Goal: Task Accomplishment & Management: Manage account settings

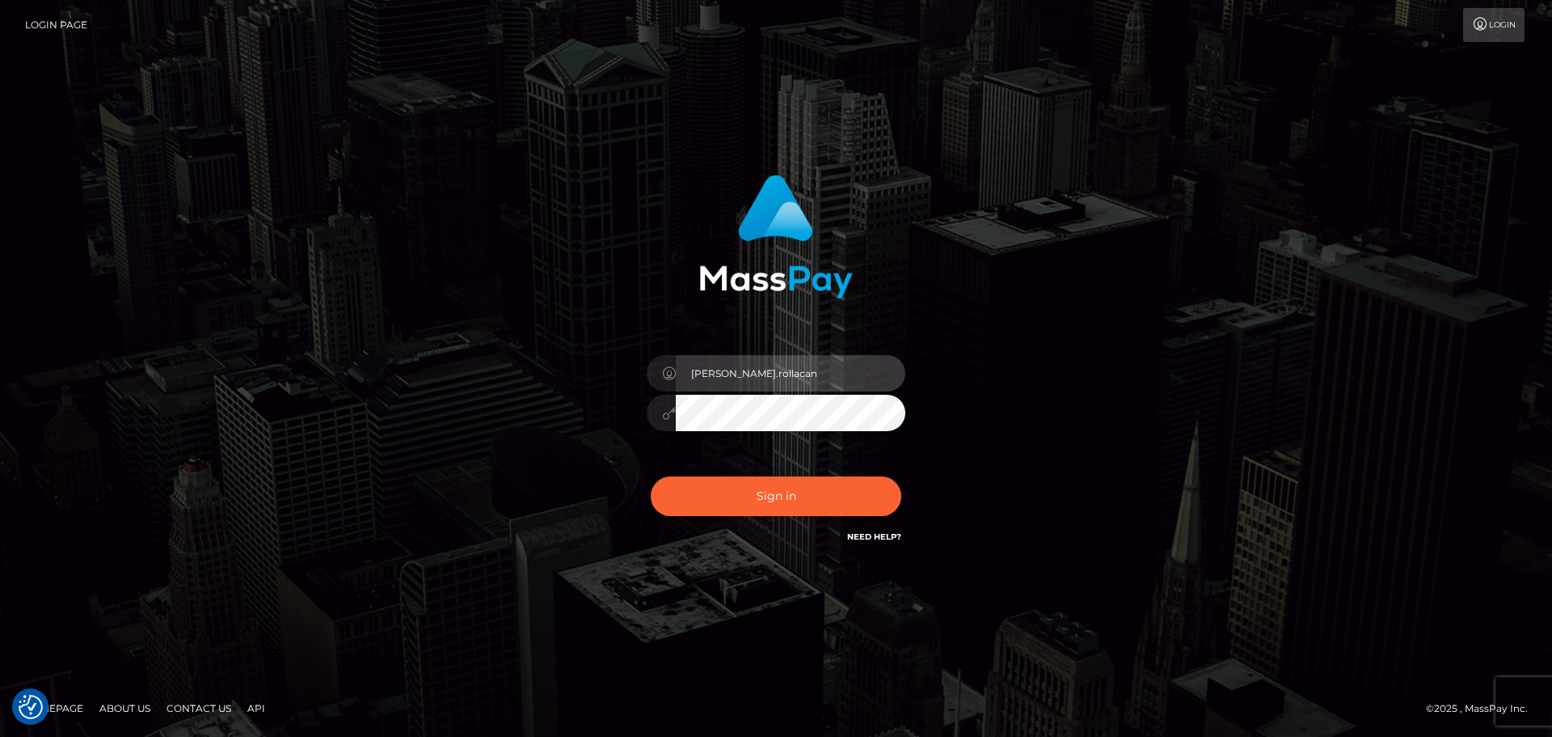
click at [780, 377] on input "Dmitri.rollacan" at bounding box center [791, 373] width 230 height 36
type input "Dmitri.wowcan"
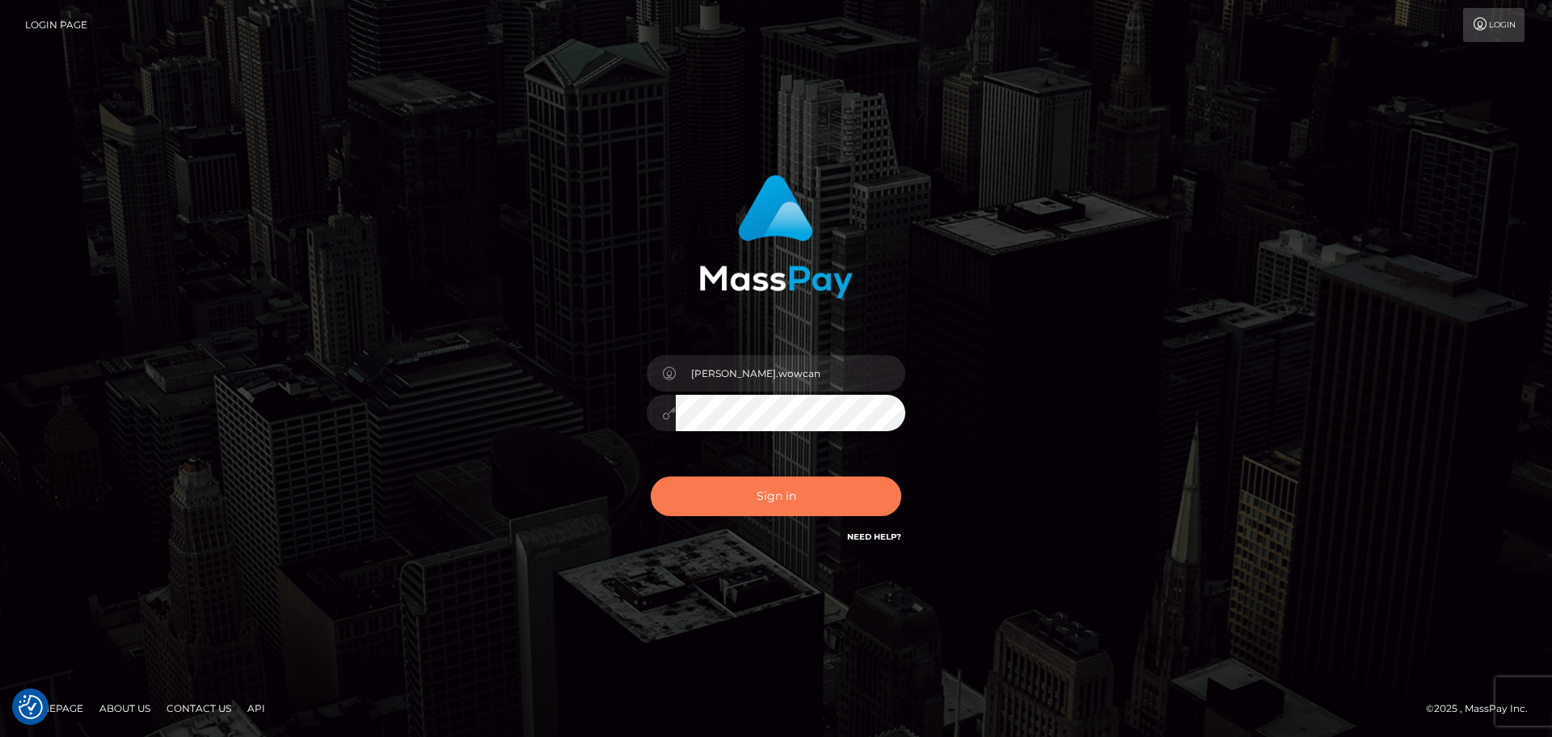
click at [774, 490] on button "Sign in" at bounding box center [776, 496] width 251 height 40
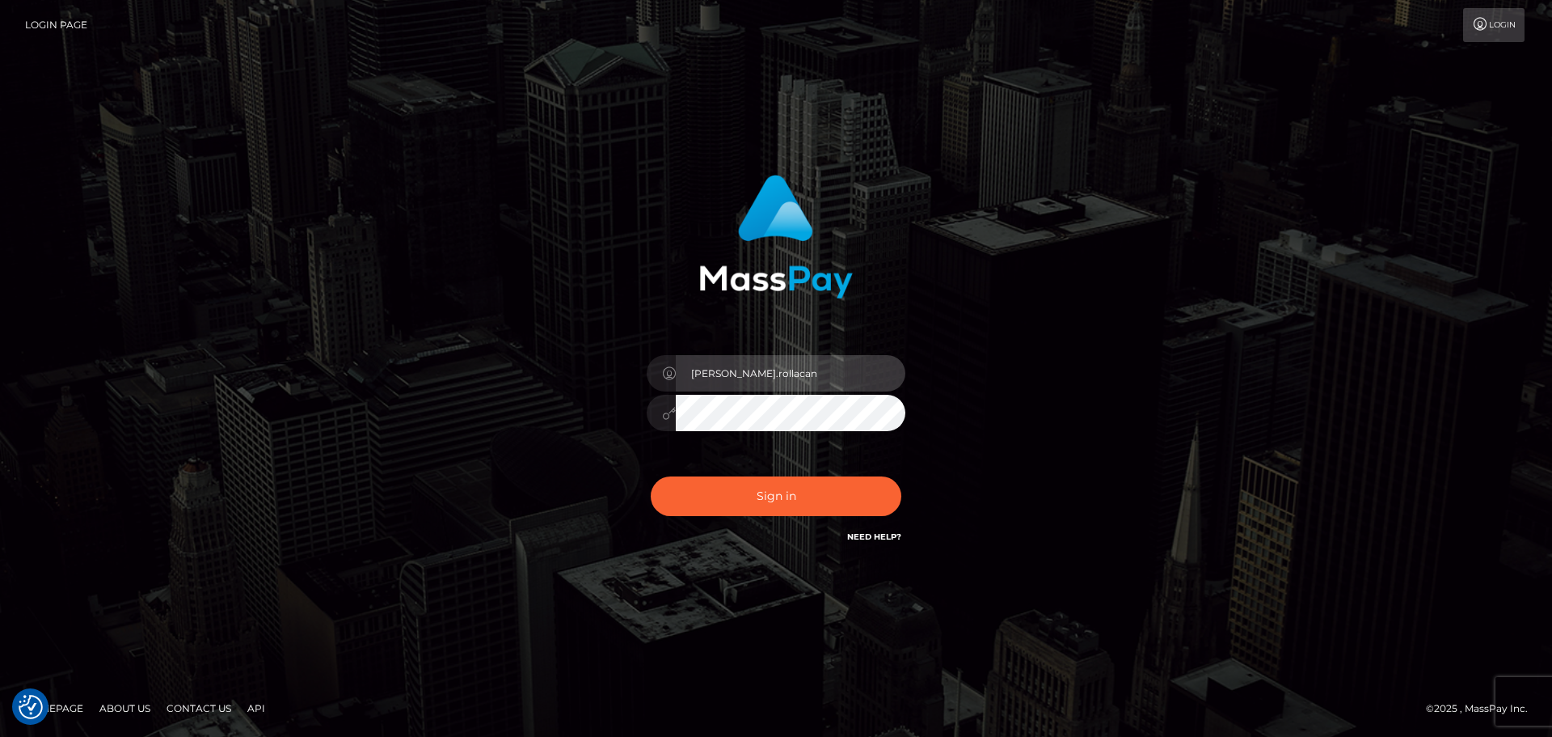
click at [821, 374] on input "Dmitri.rollacan" at bounding box center [791, 373] width 230 height 36
type input "Dmitri.wowcan"
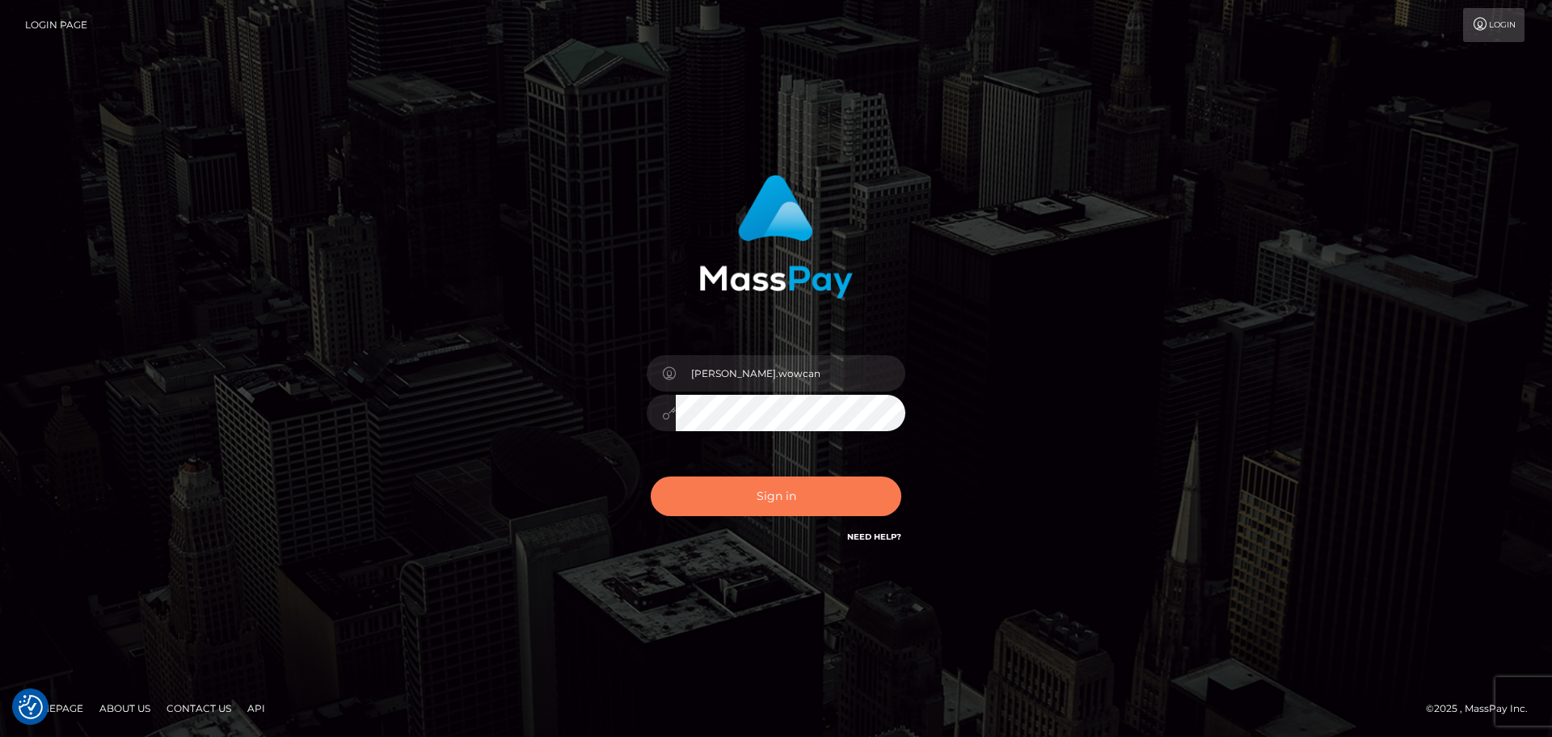
click at [814, 480] on button "Sign in" at bounding box center [776, 496] width 251 height 40
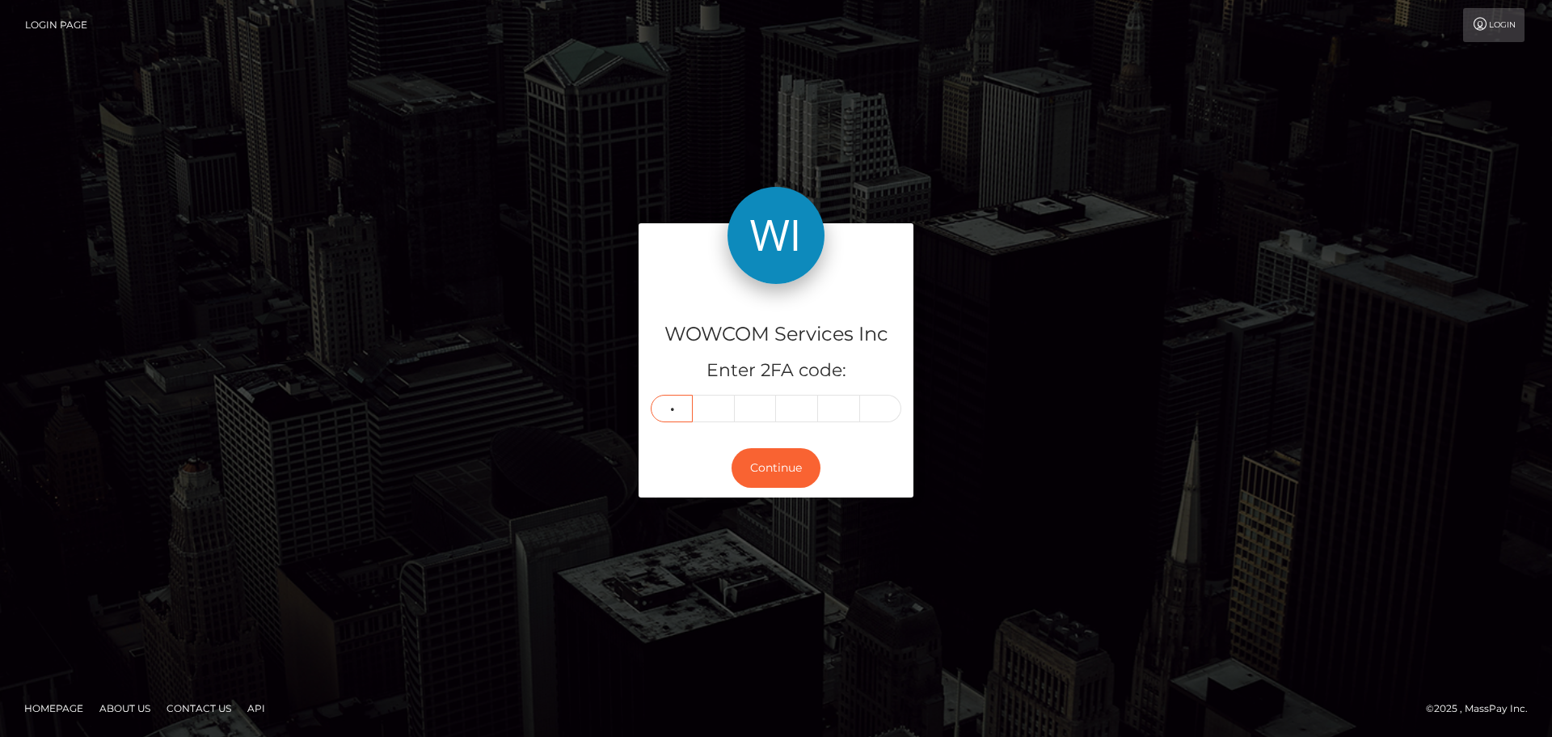
type input "7"
type input "1"
type input "5"
type input "6"
type input "4"
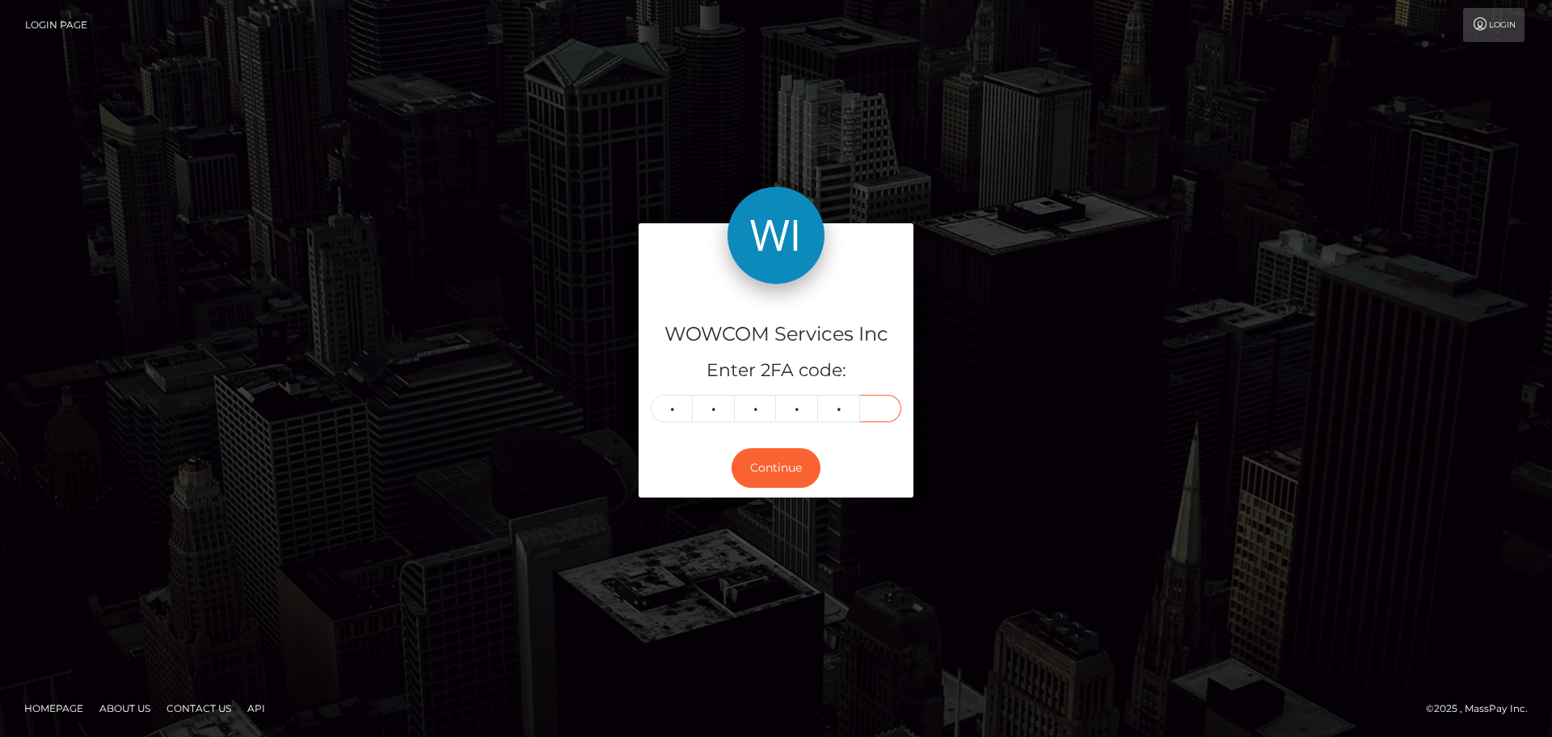
type input "3"
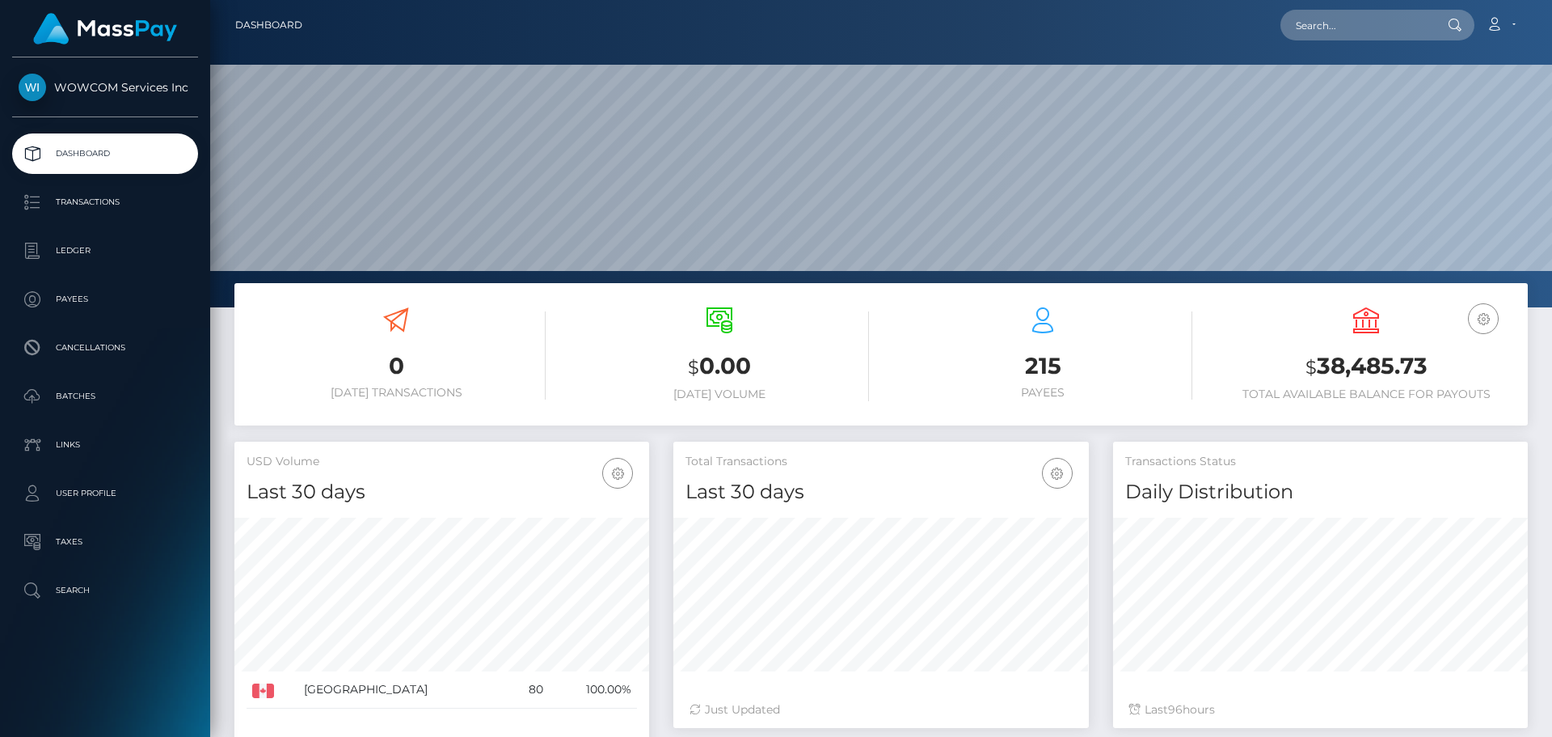
scroll to position [287, 416]
drag, startPoint x: 1438, startPoint y: 363, endPoint x: 1319, endPoint y: 372, distance: 119.2
click at [1319, 372] on h3 "$ 38,485.73" at bounding box center [1366, 366] width 299 height 33
copy h3 "38,485.73"
click at [1508, 20] on link "Account" at bounding box center [1501, 25] width 48 height 34
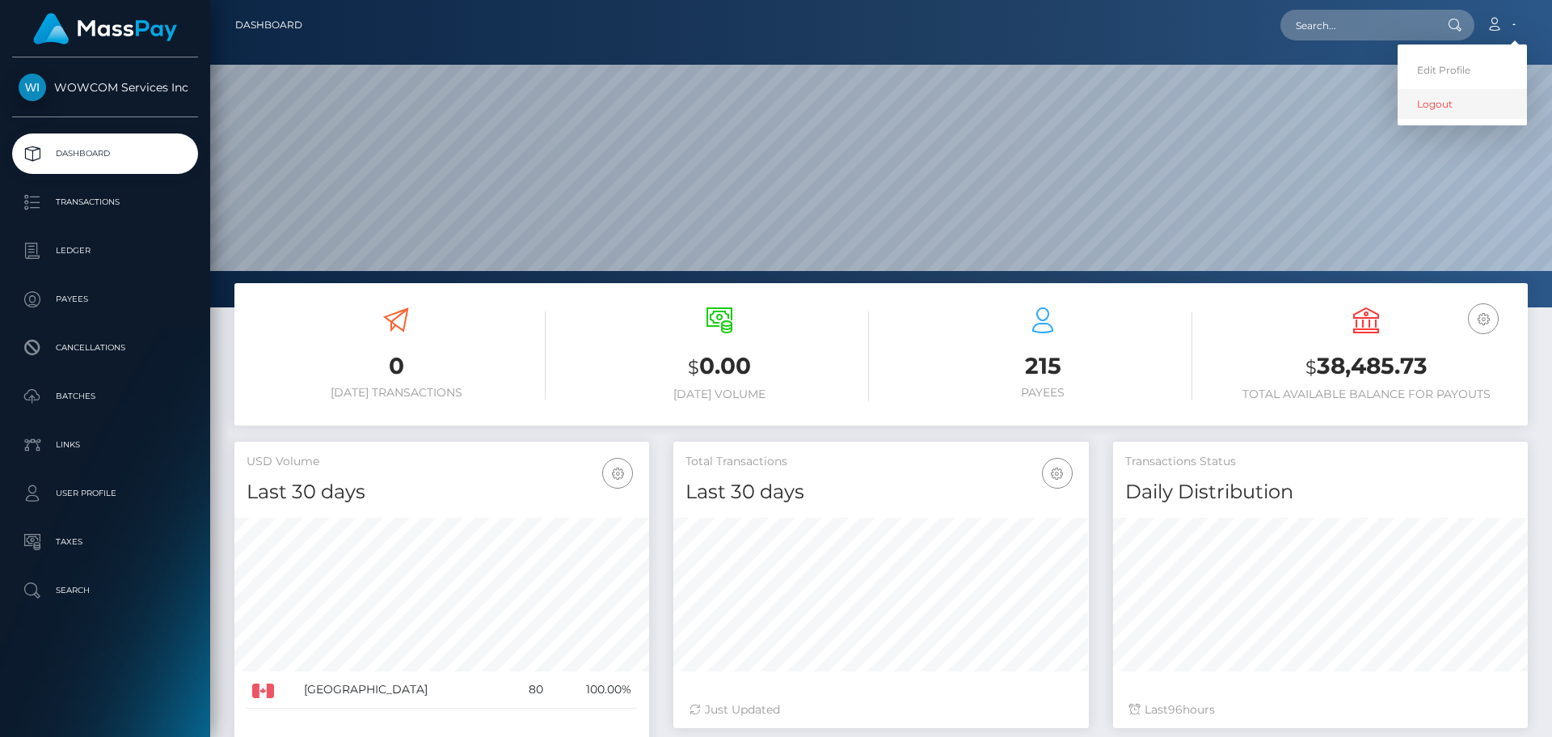
click at [1434, 105] on link "Logout" at bounding box center [1462, 104] width 129 height 30
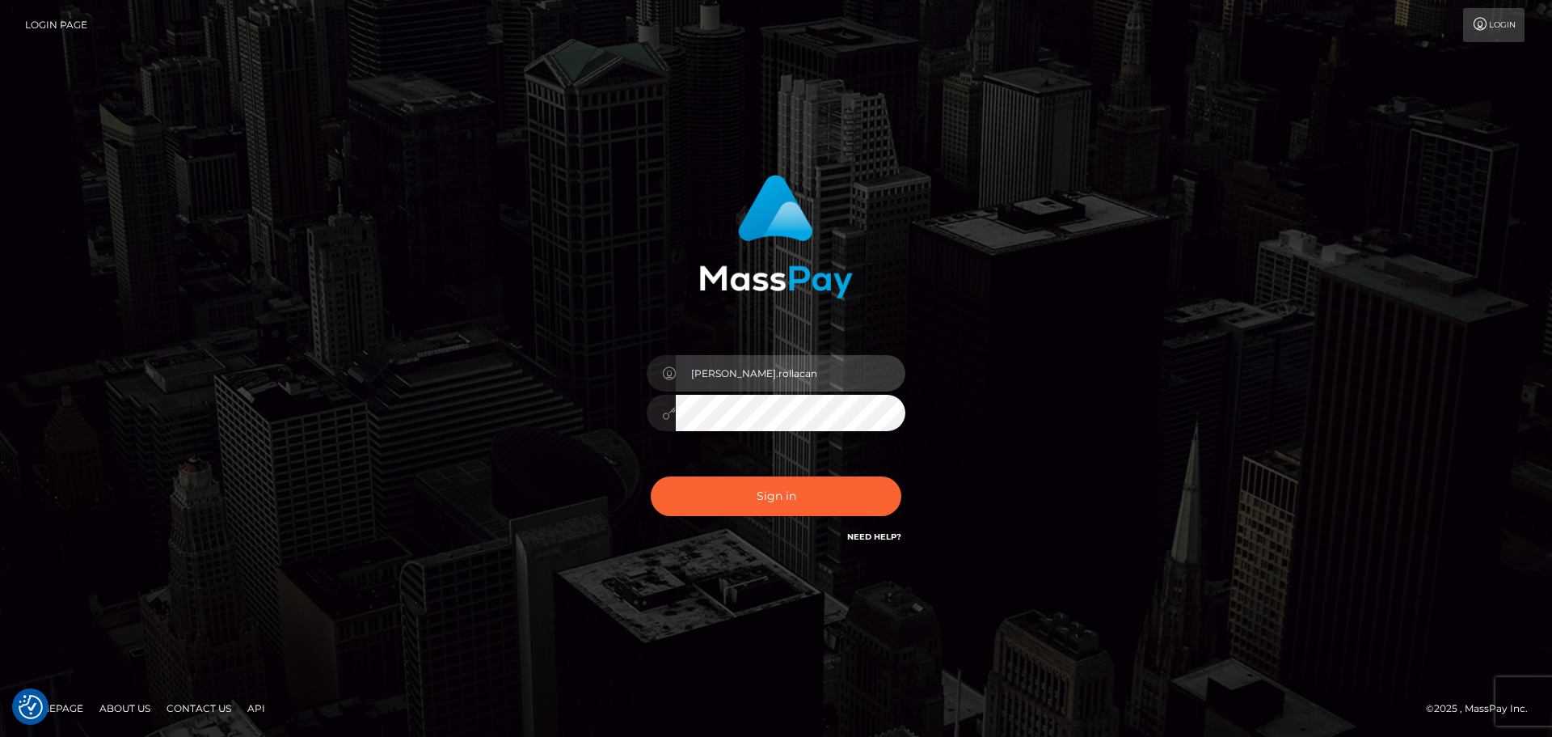
click at [764, 374] on input "Dmitri.rollacan" at bounding box center [791, 373] width 230 height 36
type input "Dmitri.wow"
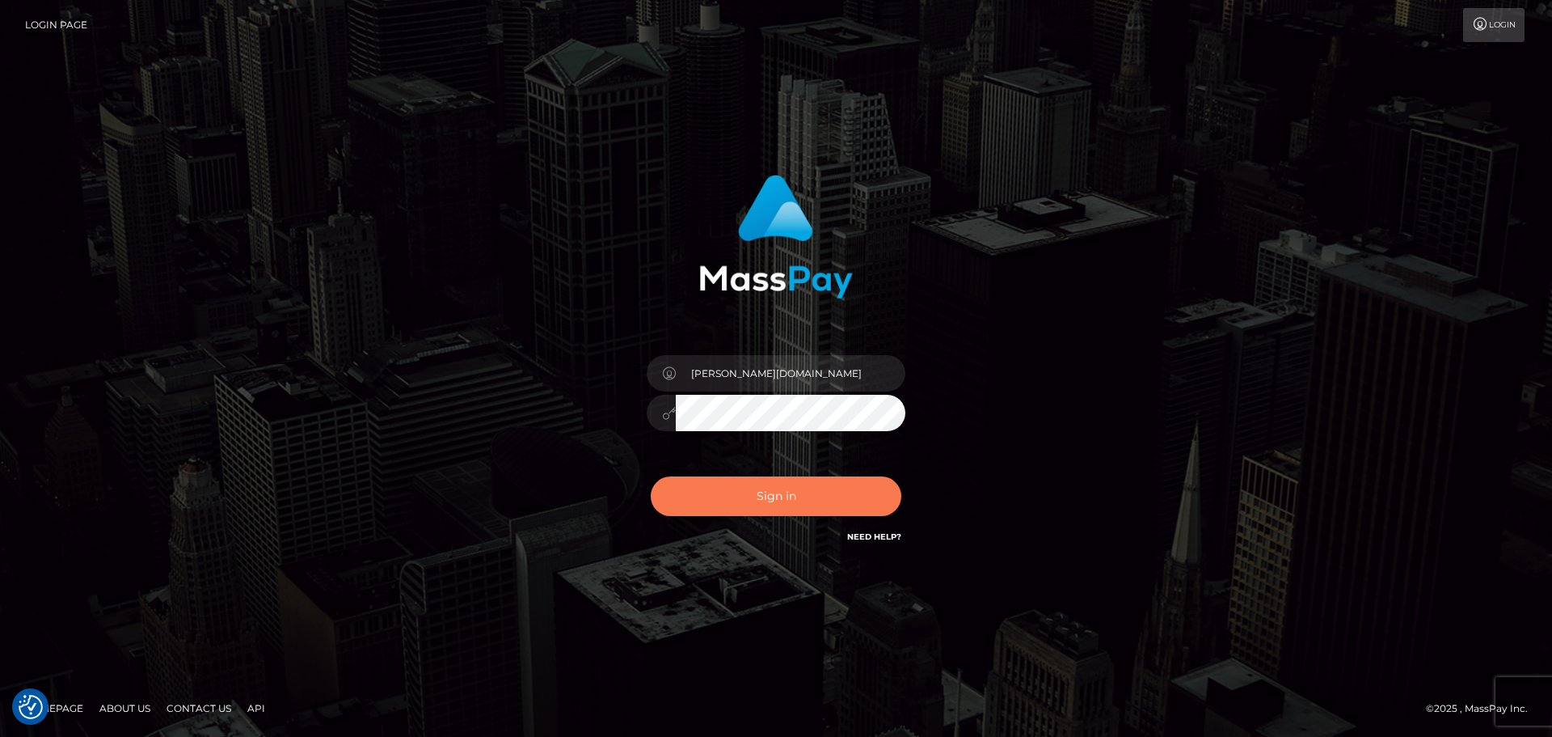
click at [792, 496] on button "Sign in" at bounding box center [776, 496] width 251 height 40
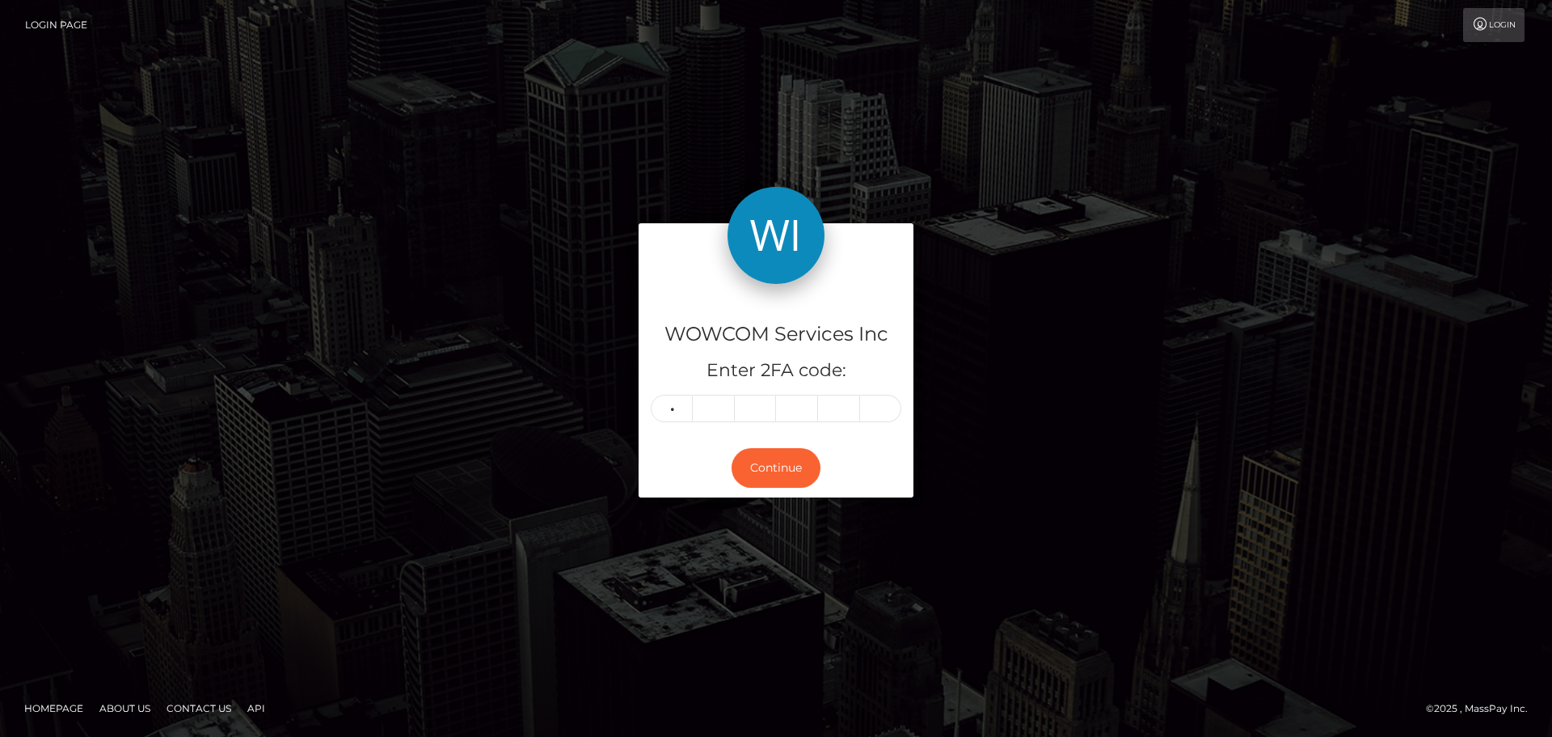
type input "2"
type input "7"
type input "4"
type input "6"
type input "4"
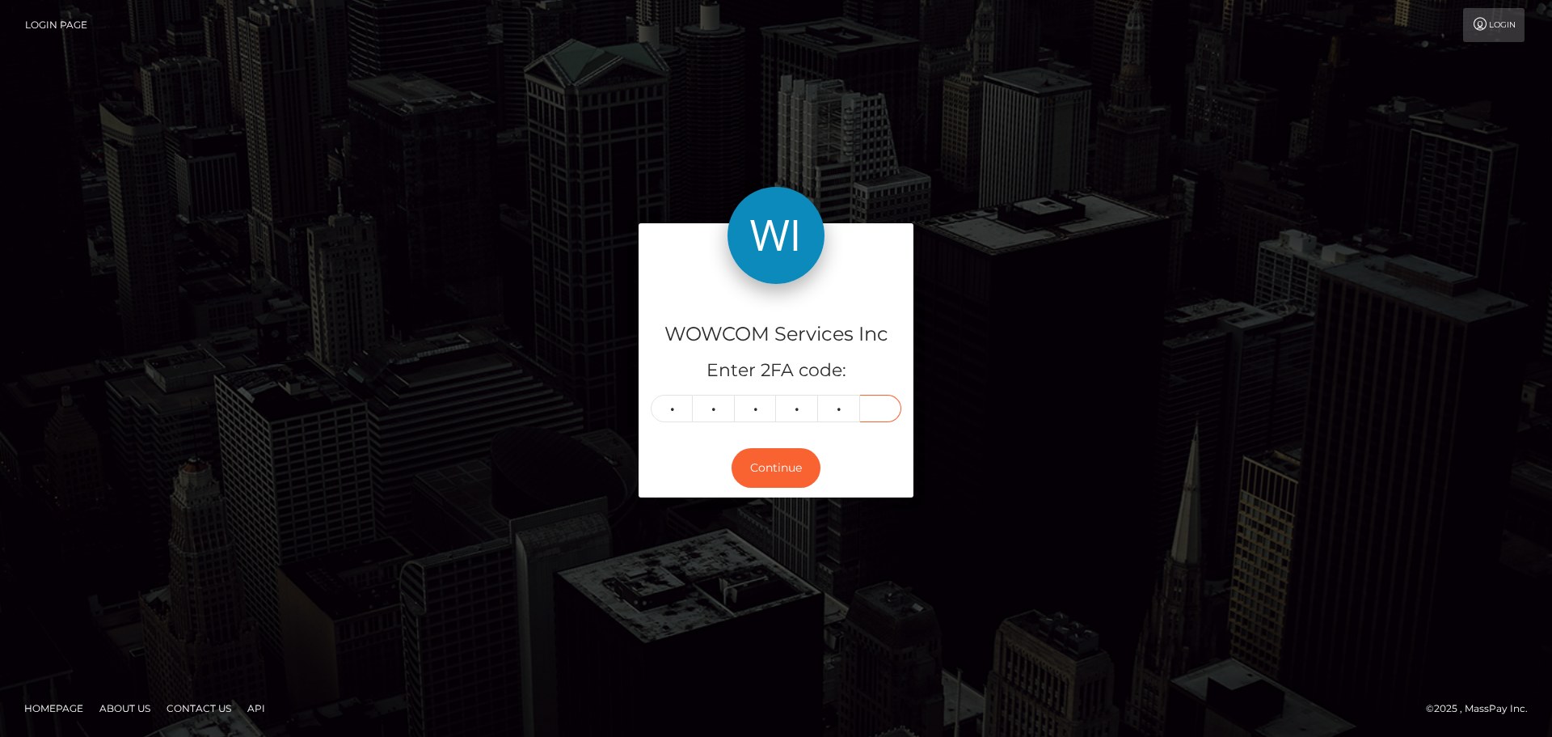
type input "3"
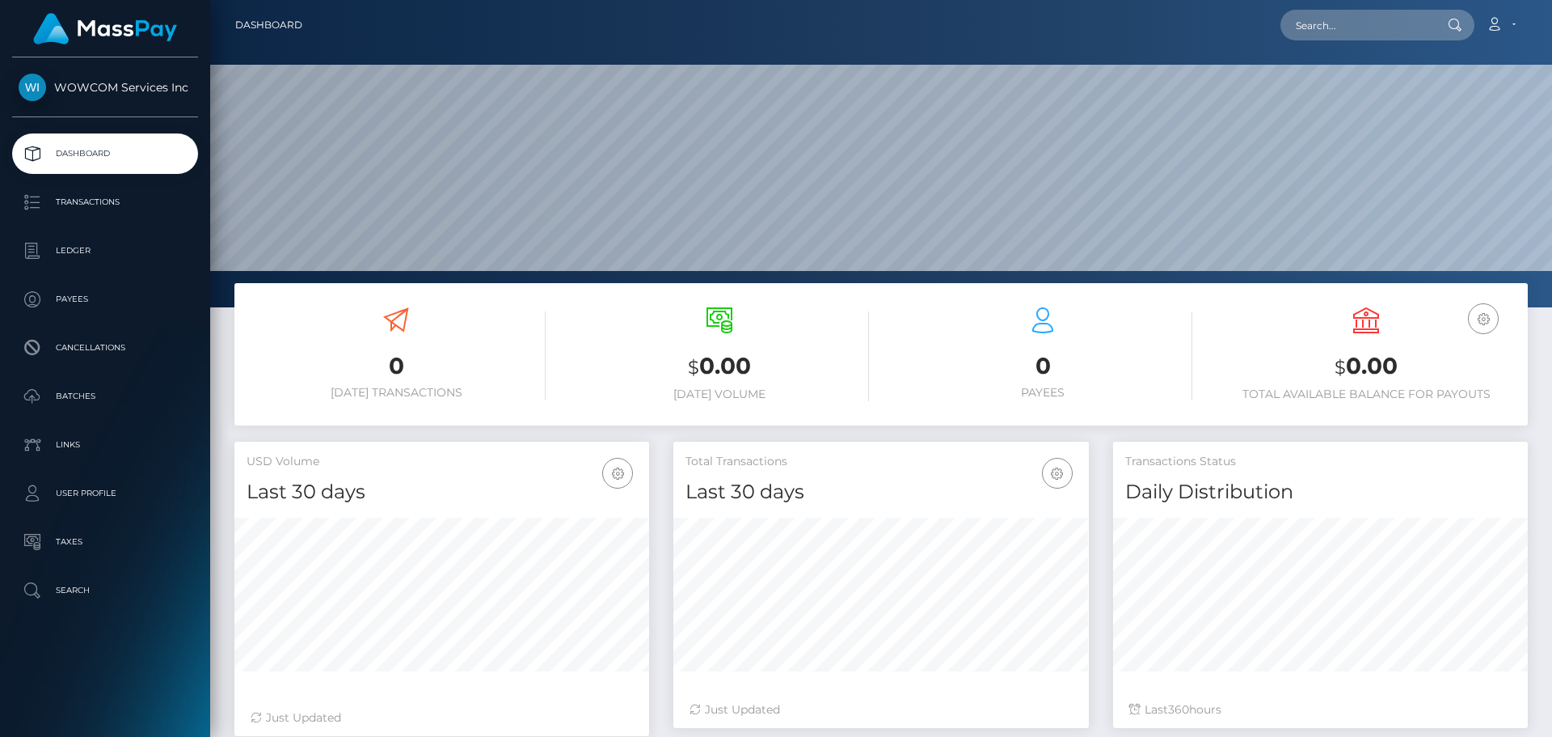
scroll to position [287, 416]
click at [1505, 23] on link "Account" at bounding box center [1501, 25] width 48 height 34
click at [1444, 105] on link "Logout" at bounding box center [1462, 104] width 129 height 30
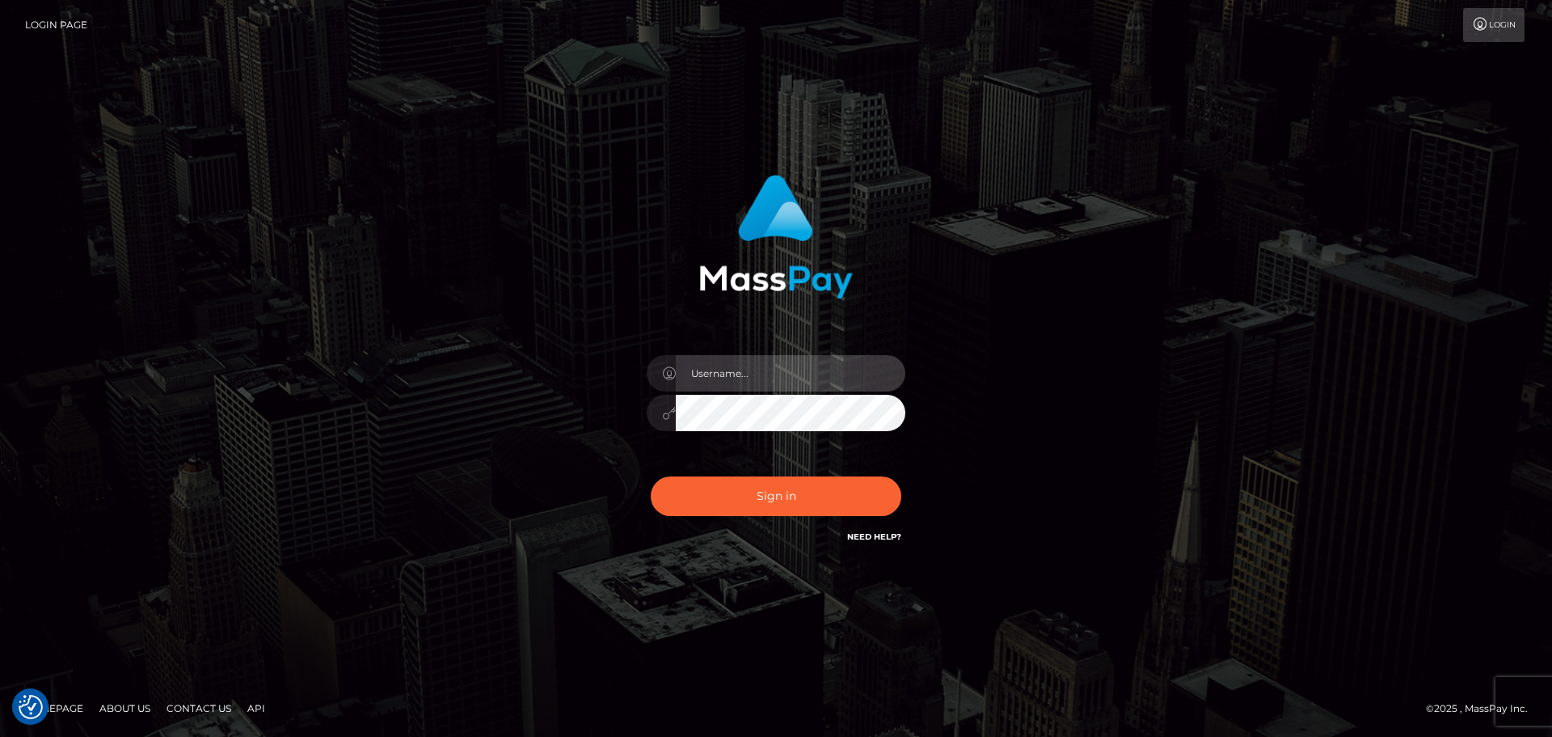
type input "[PERSON_NAME][DOMAIN_NAME]"
click at [769, 377] on input "[PERSON_NAME][DOMAIN_NAME]" at bounding box center [791, 373] width 230 height 36
